Goal: Find specific page/section: Find specific page/section

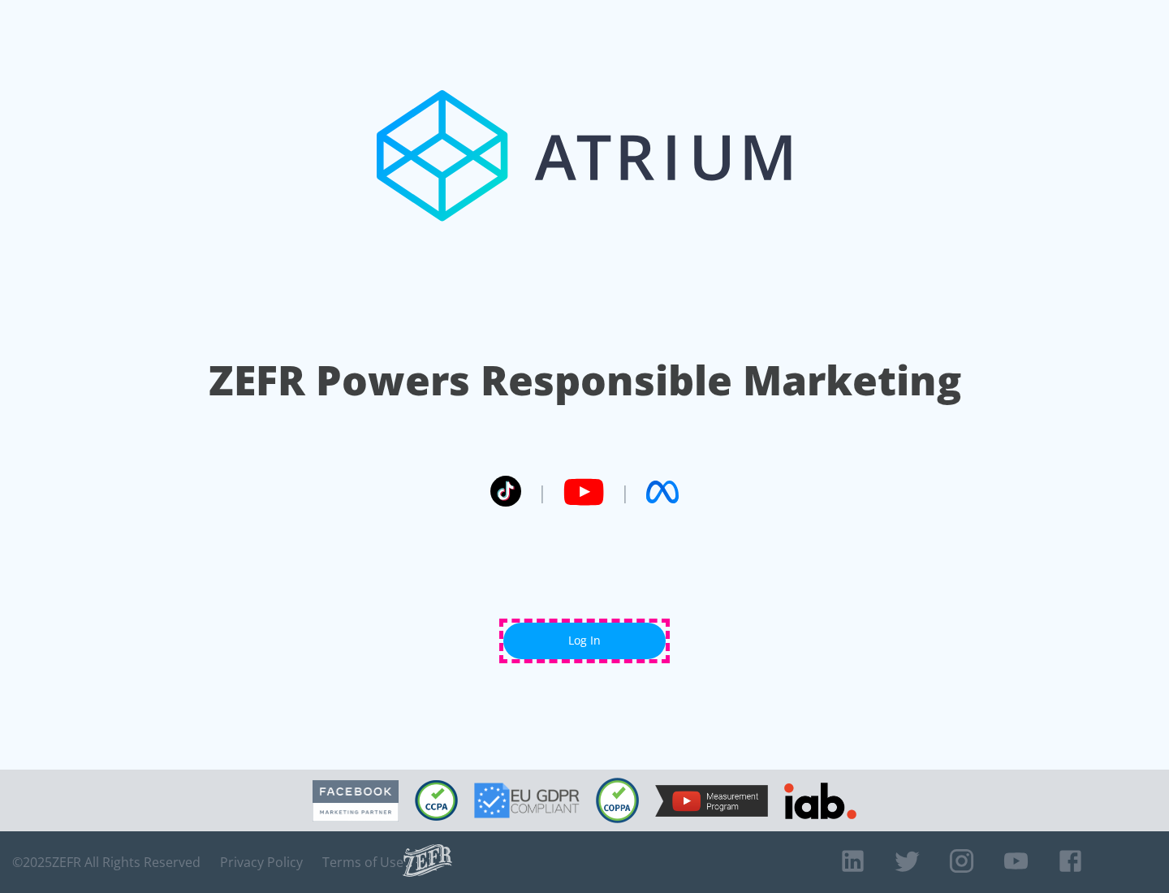
click at [584, 640] on link "Log In" at bounding box center [584, 640] width 162 height 37
